Goal: Navigation & Orientation: Find specific page/section

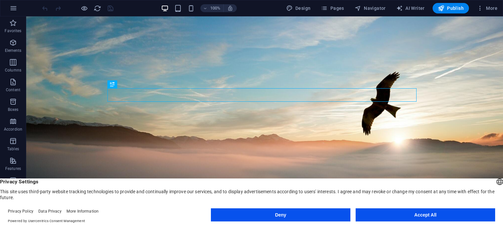
click at [282, 217] on button "Deny" at bounding box center [281, 214] width 140 height 13
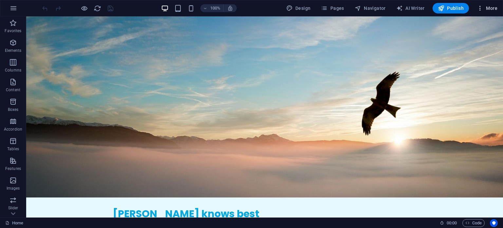
click at [488, 10] on span "More" at bounding box center [487, 8] width 21 height 7
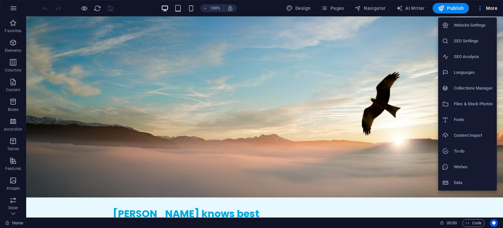
click at [488, 10] on div at bounding box center [251, 114] width 503 height 228
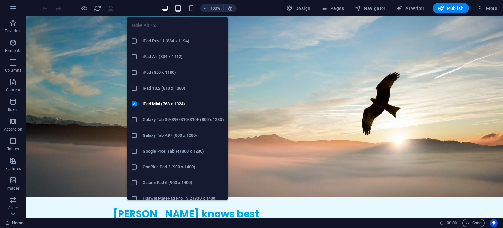
click at [180, 9] on icon "button" at bounding box center [178, 9] width 8 height 8
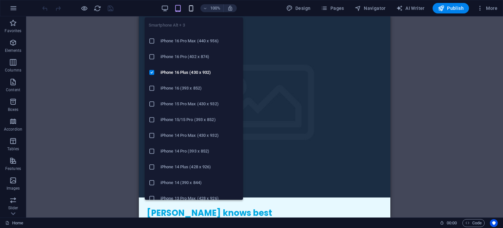
click at [188, 10] on icon "button" at bounding box center [191, 9] width 8 height 8
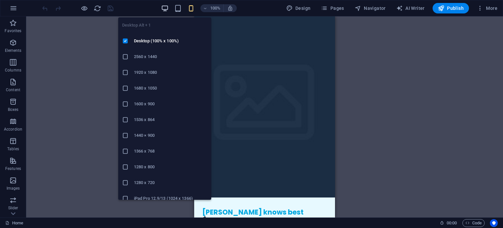
click at [167, 9] on icon "button" at bounding box center [165, 9] width 8 height 8
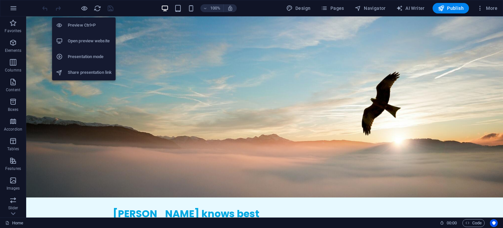
click at [81, 23] on h6 "Preview Ctrl+P" at bounding box center [90, 25] width 44 height 8
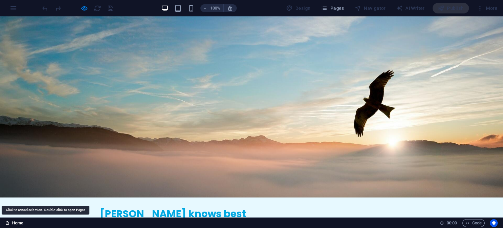
click at [16, 220] on link "Home" at bounding box center [14, 223] width 18 height 8
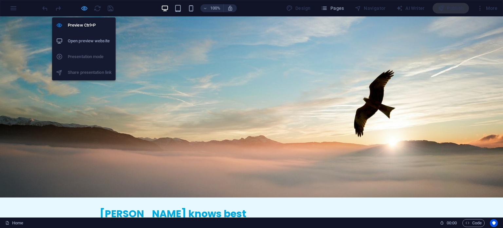
click at [84, 11] on icon "button" at bounding box center [85, 9] width 8 height 8
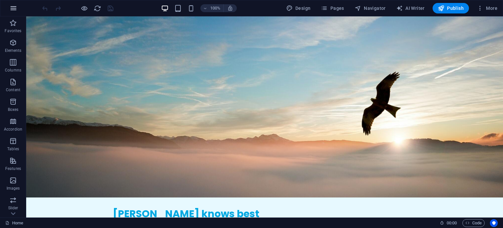
click at [13, 5] on icon "button" at bounding box center [14, 8] width 8 height 8
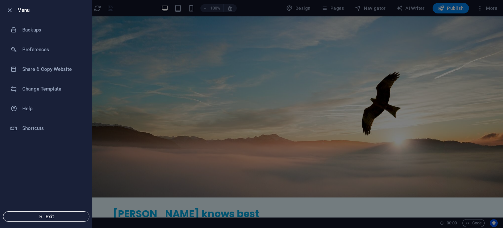
click at [45, 216] on span "Exit" at bounding box center [46, 216] width 75 height 5
